Goal: Information Seeking & Learning: Learn about a topic

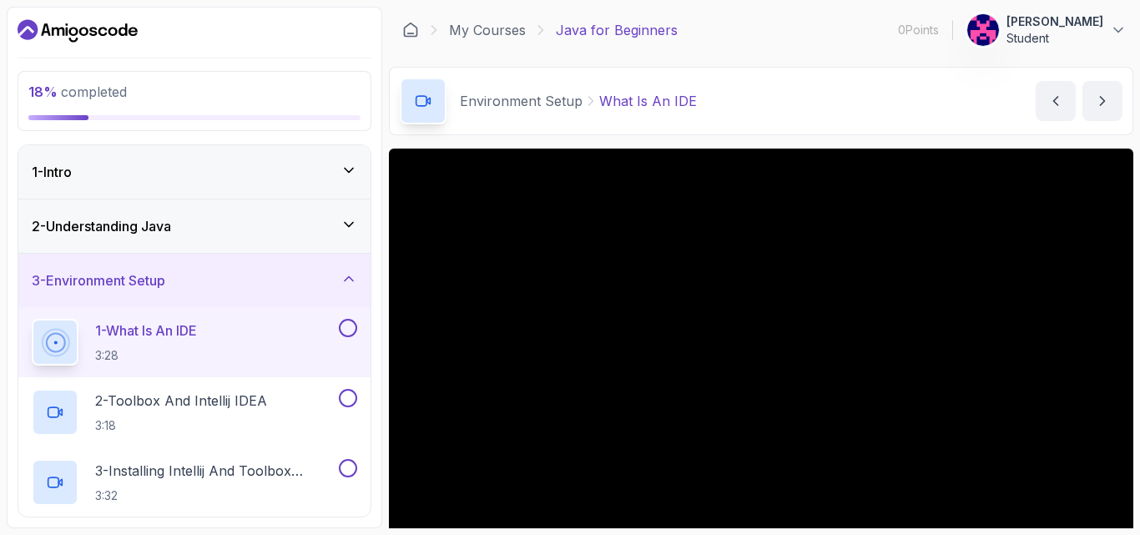
scroll to position [155, 0]
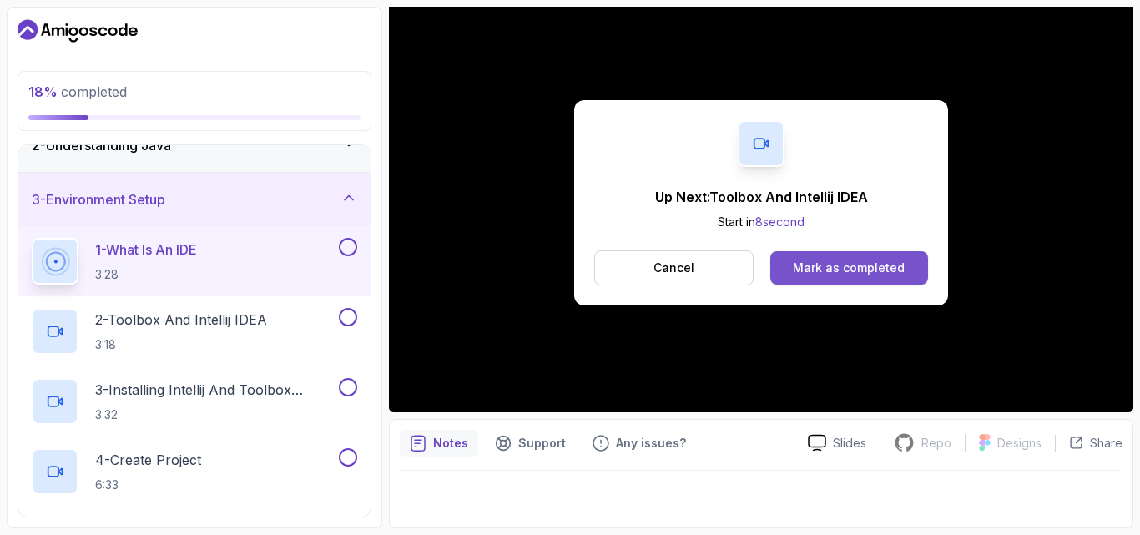
click at [796, 261] on div "Mark as completed" at bounding box center [849, 268] width 112 height 17
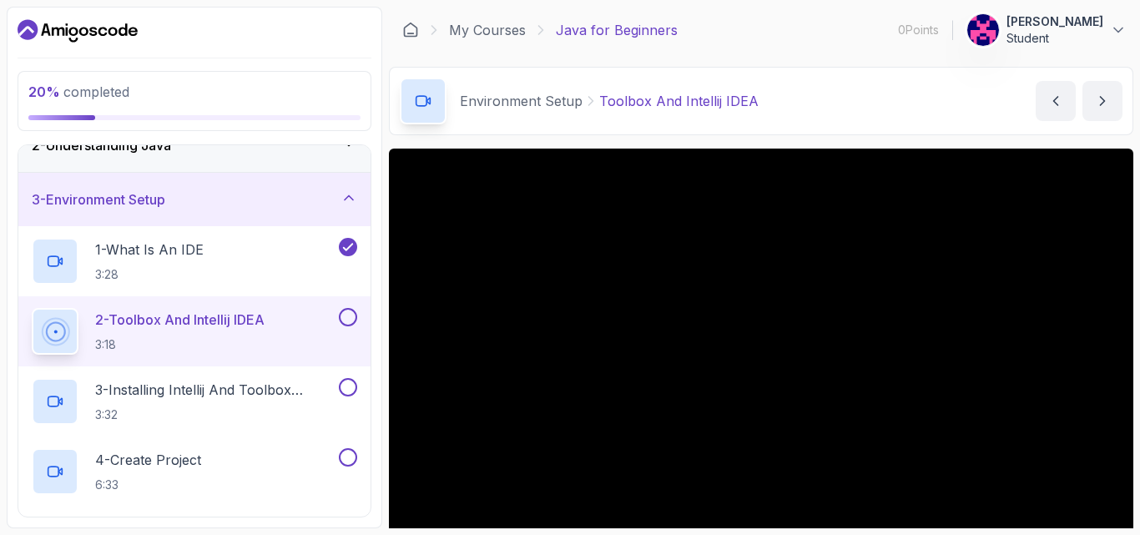
scroll to position [83, 0]
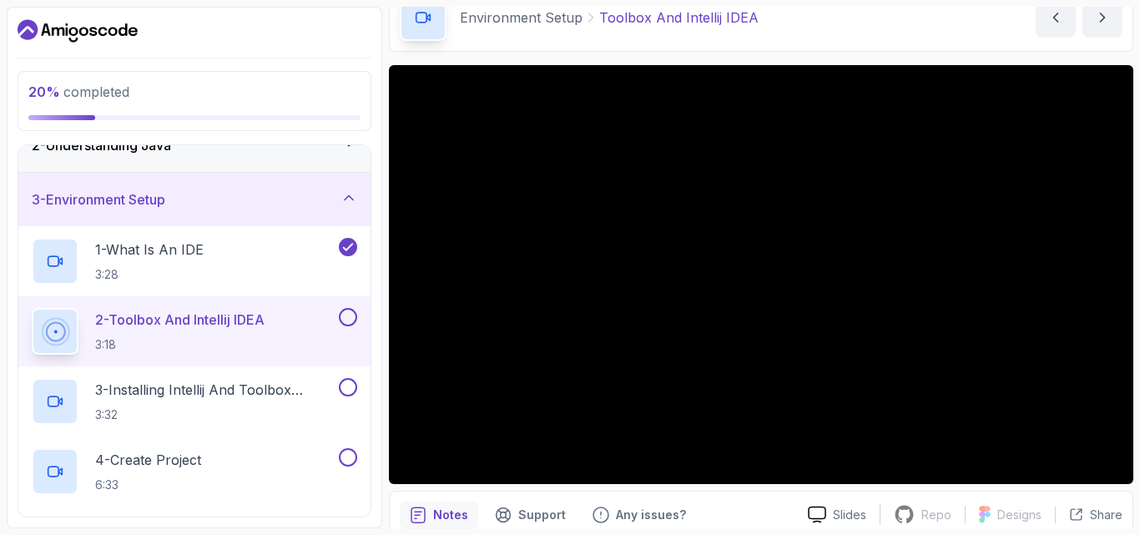
click at [265, 321] on p "2 - Toolbox And Intellij IDEA" at bounding box center [179, 320] width 169 height 20
click at [235, 327] on p "2 - Toolbox And Intellij IDEA" at bounding box center [179, 320] width 169 height 20
click at [209, 263] on div "1 - What Is An IDE 3:28" at bounding box center [184, 261] width 304 height 47
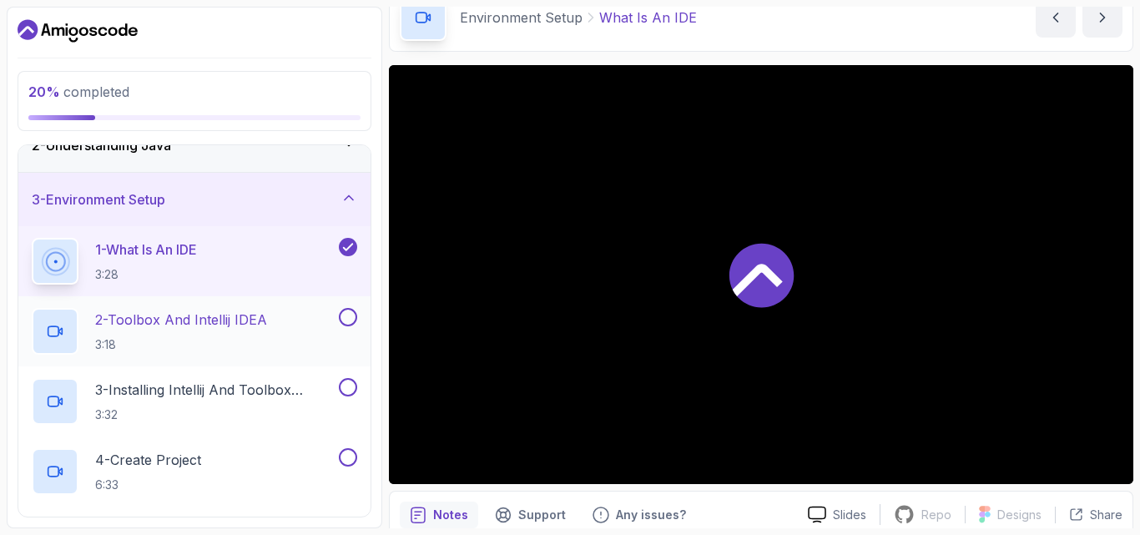
click at [215, 334] on h2 "2 - Toolbox And Intellij IDEA 3:18" at bounding box center [181, 331] width 172 height 43
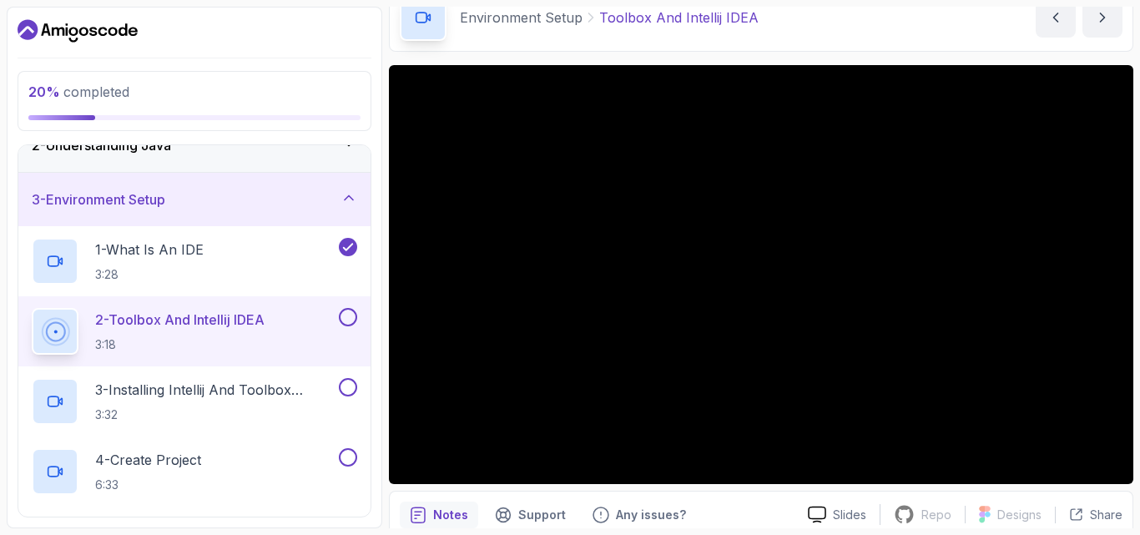
click at [32, 308] on button "2 - Toolbox And Intellij IDEA 3:18" at bounding box center [194, 331] width 325 height 47
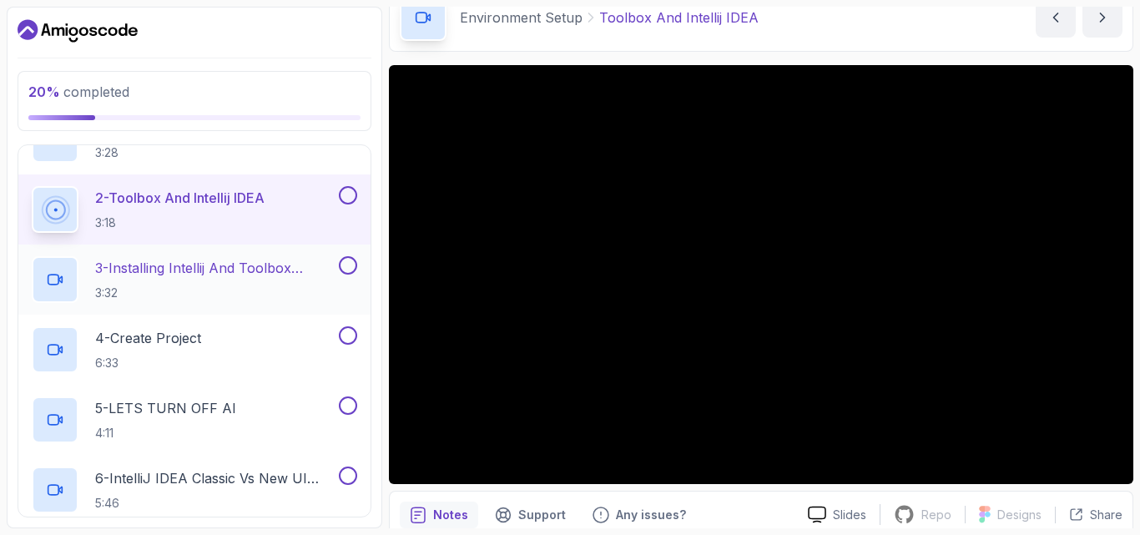
scroll to position [164, 0]
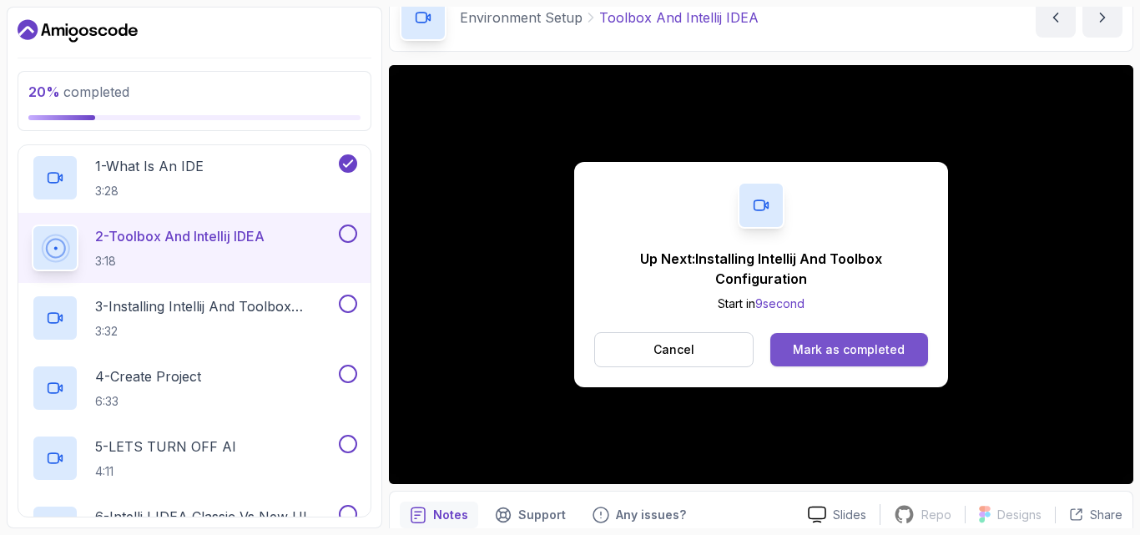
click at [787, 345] on button "Mark as completed" at bounding box center [849, 349] width 158 height 33
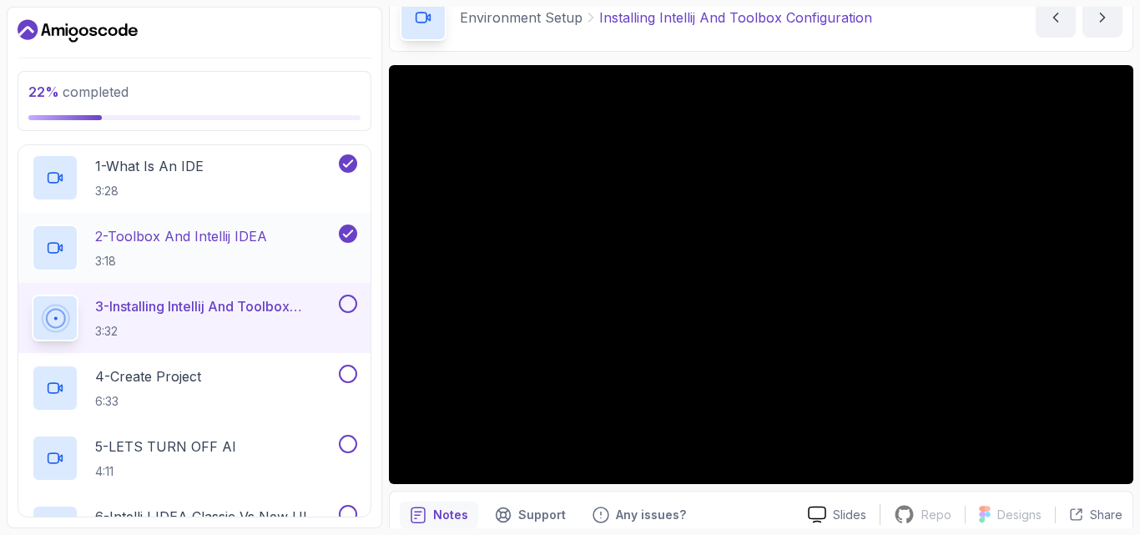
click at [315, 227] on div "2 - Toolbox And Intellij IDEA 3:18" at bounding box center [184, 247] width 304 height 47
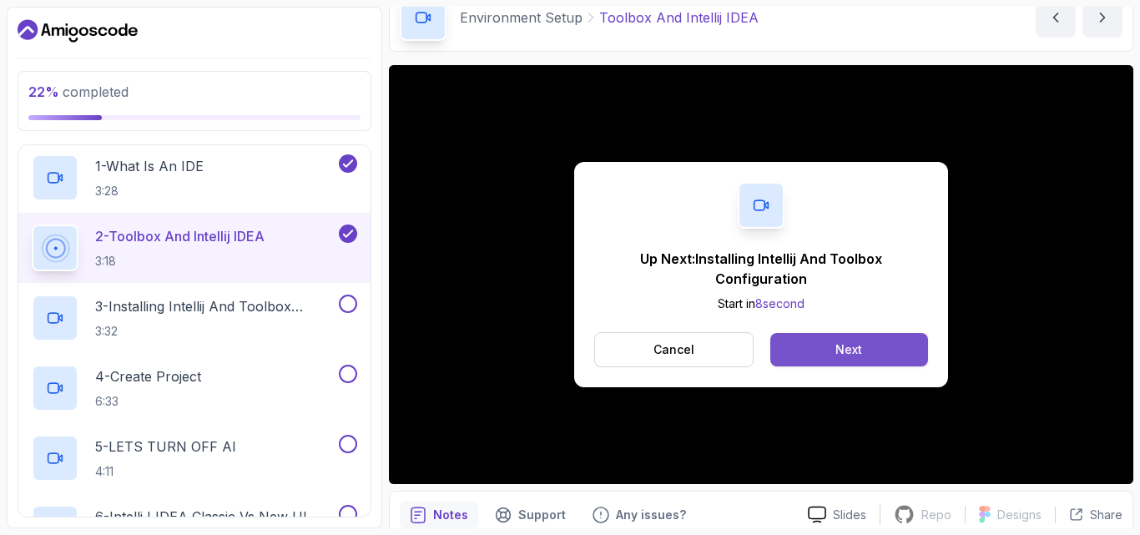
click at [856, 348] on div "Next" at bounding box center [848, 349] width 27 height 17
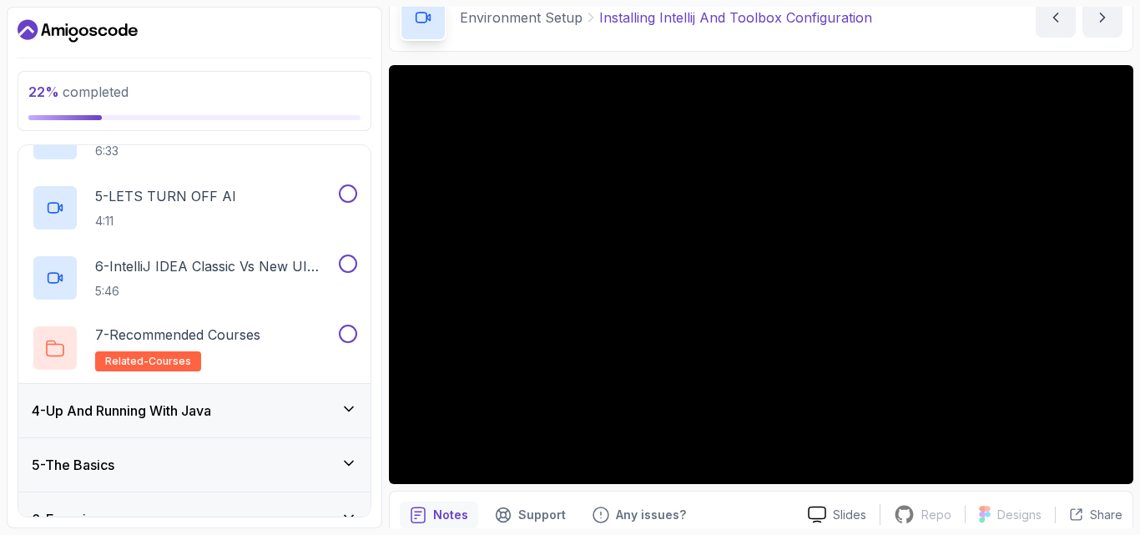
scroll to position [155, 0]
